Goal: Information Seeking & Learning: Learn about a topic

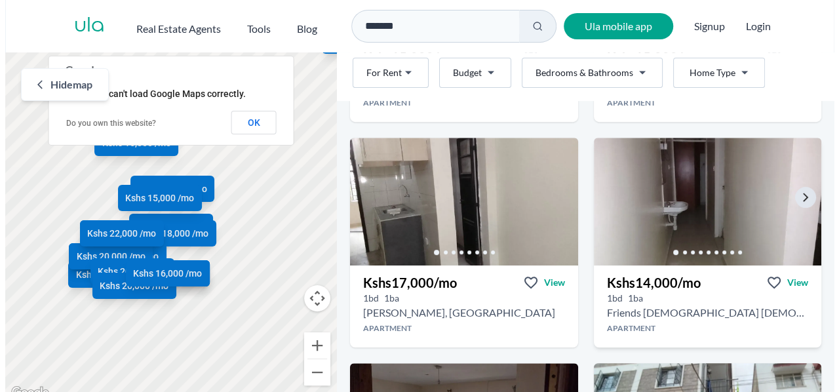
scroll to position [197, 0]
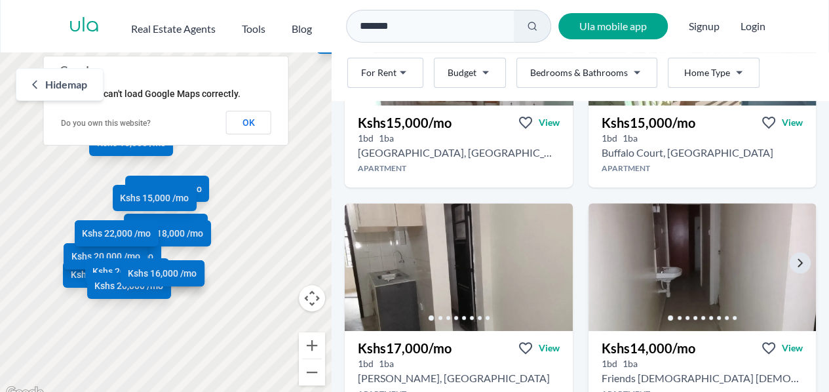
click at [677, 244] on img at bounding box center [701, 267] width 239 height 134
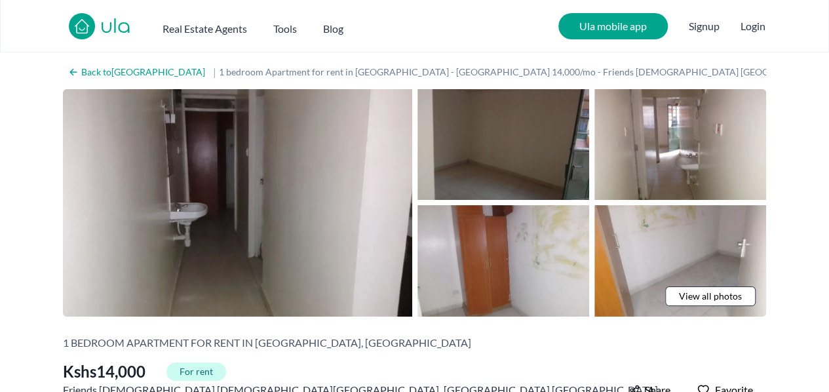
click at [551, 162] on img at bounding box center [503, 144] width 172 height 111
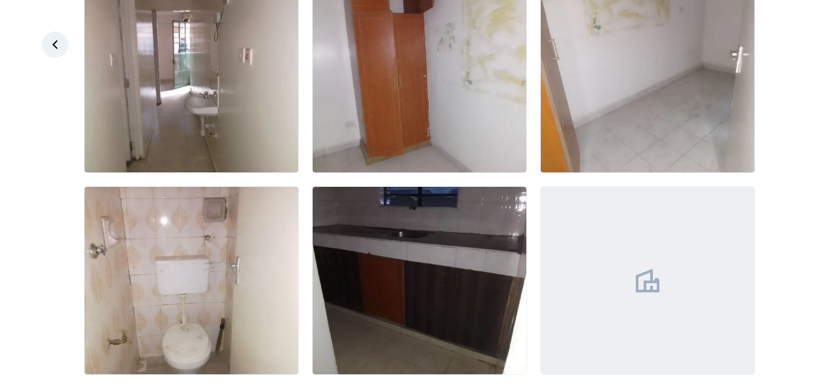
scroll to position [305, 0]
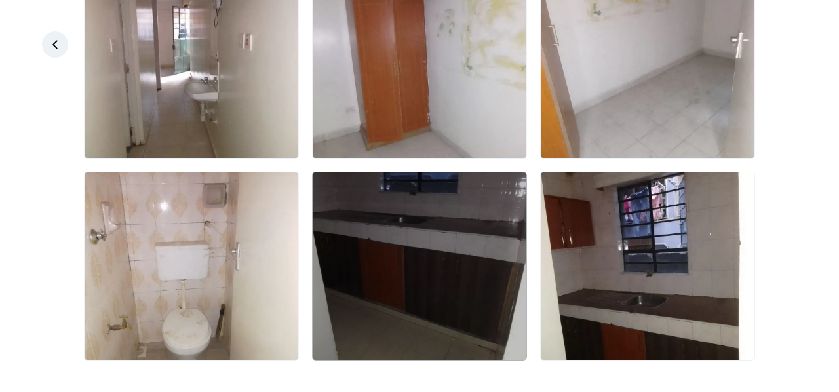
click at [470, 258] on img at bounding box center [420, 265] width 214 height 187
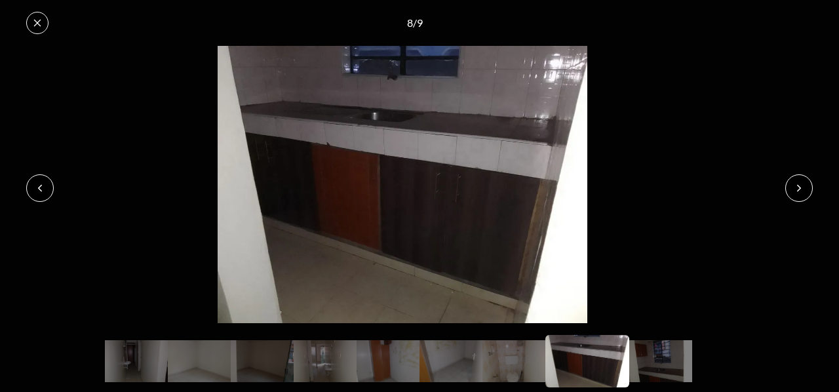
click at [653, 147] on img at bounding box center [402, 184] width 811 height 277
click at [31, 24] on button at bounding box center [37, 23] width 22 height 22
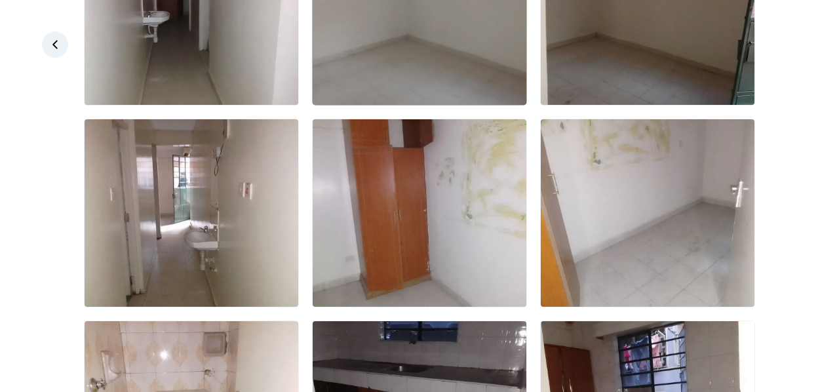
scroll to position [109, 0]
